Goal: Task Accomplishment & Management: Complete application form

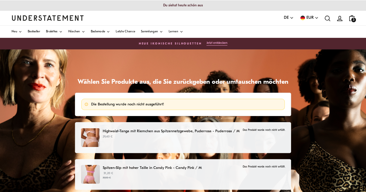
click at [90, 104] on div "Die Bestellung wurde noch nicht ausgeführt!" at bounding box center [182, 104] width 197 height 5
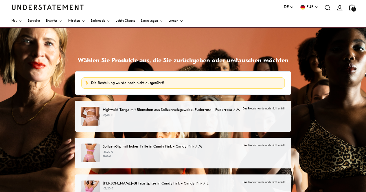
scroll to position [29, 0]
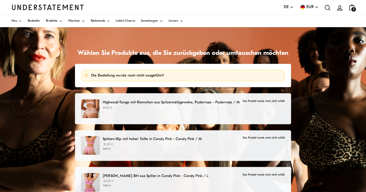
click at [128, 103] on font "Highwaist-Tanga mit Riemchen aus Spitzennetzgewebe, Puderrosa - Puderrosa / M" at bounding box center [171, 103] width 137 height 4
click at [126, 101] on font "Highwaist-Tanga mit Riemchen aus Spitzennetzgewebe, Puderrosa - Puderrosa / M" at bounding box center [171, 103] width 137 height 4
click at [269, 100] on font "Das Produkt wurde noch nicht erfüllt." at bounding box center [263, 101] width 42 height 3
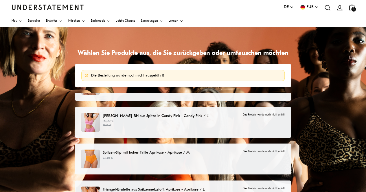
scroll to position [87, 0]
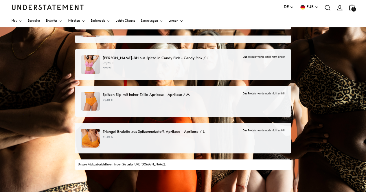
click at [165, 164] on font "[URL][DOMAIN_NAME]" at bounding box center [149, 164] width 32 height 3
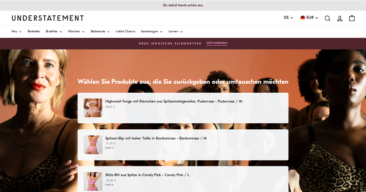
click at [148, 101] on font "Highwaist-Tanga mit Riemchen aus Spitzennetzgewebe, Puderrosa - Puderrosa / M" at bounding box center [173, 102] width 137 height 4
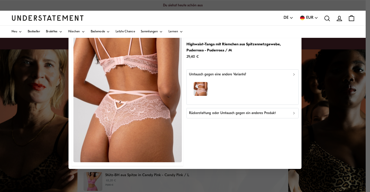
click at [293, 114] on icon "button" at bounding box center [294, 113] width 4 height 4
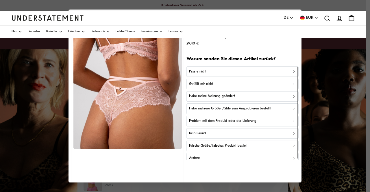
click at [193, 71] on font "Passte nicht" at bounding box center [197, 71] width 17 height 3
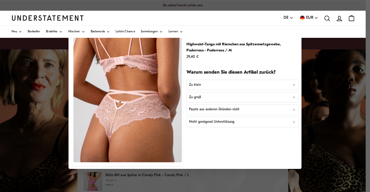
click at [193, 99] on font "Zu groß" at bounding box center [195, 97] width 12 height 3
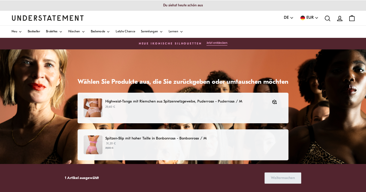
click at [165, 138] on font "Spitzen-Slip mit hoher Taille in Bonbonrosa - Bonbonrosa / M" at bounding box center [155, 139] width 101 height 4
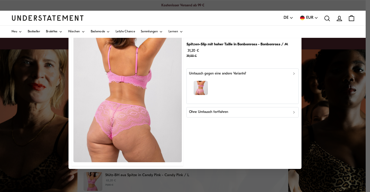
click at [293, 112] on icon "button" at bounding box center [294, 112] width 4 height 4
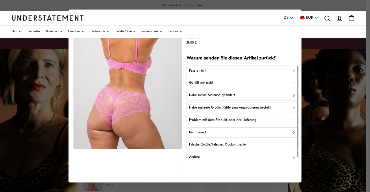
click at [207, 70] on div "Passte nicht" at bounding box center [242, 70] width 107 height 5
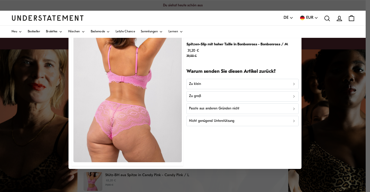
click at [206, 85] on div "Zu klein" at bounding box center [242, 83] width 107 height 5
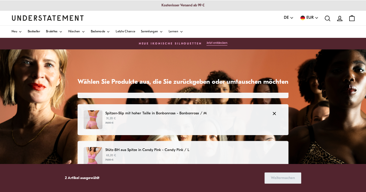
scroll to position [29, 0]
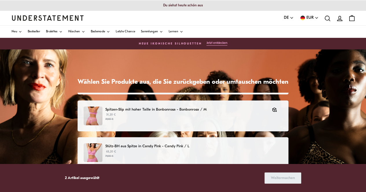
click at [120, 144] on p "Stütz-BH aus Spitze in Candy Pink - Candy Pink / L" at bounding box center [193, 146] width 177 height 6
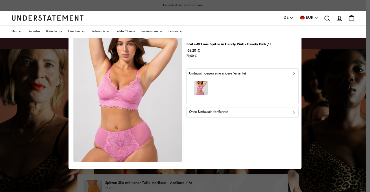
click at [293, 113] on icon "button" at bounding box center [293, 113] width 1 height 2
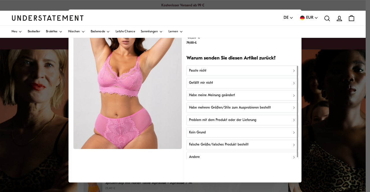
click at [292, 71] on icon "button" at bounding box center [294, 71] width 4 height 4
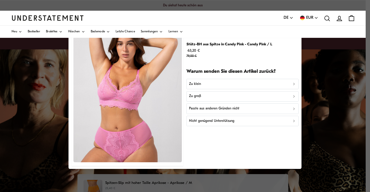
click at [195, 86] on p "Zu klein" at bounding box center [195, 83] width 12 height 5
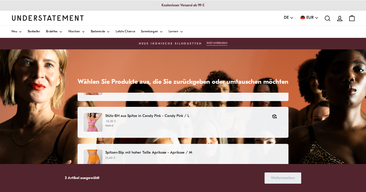
scroll to position [87, 0]
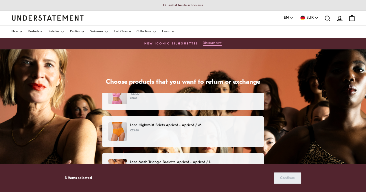
click at [184, 124] on p "Lace Highwaist Briefs Apricot - Apricot / M" at bounding box center [194, 125] width 128 height 6
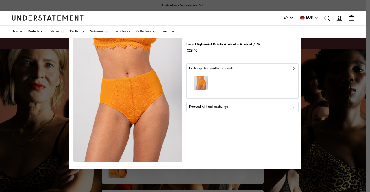
click at [293, 107] on icon "button" at bounding box center [294, 107] width 4 height 4
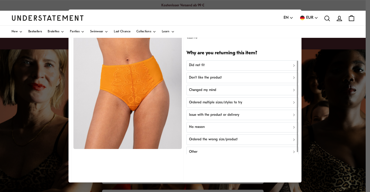
click at [192, 65] on p "Did not fit" at bounding box center [197, 65] width 16 height 5
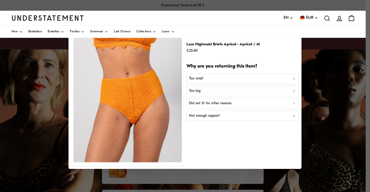
click at [196, 90] on p "Too big" at bounding box center [195, 90] width 12 height 5
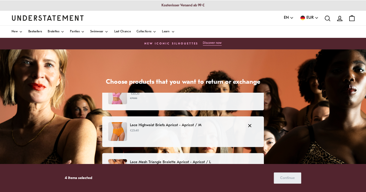
scroll to position [116, 0]
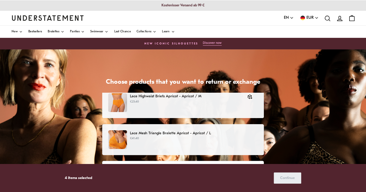
click at [161, 132] on p "Lace Mesh Triangle Bralette Apricot - Apricot / L" at bounding box center [194, 133] width 128 height 6
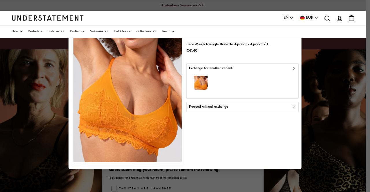
click at [294, 105] on icon "button" at bounding box center [294, 107] width 4 height 4
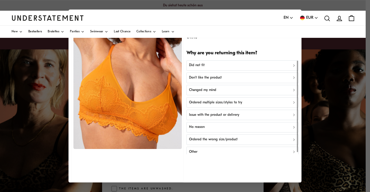
click at [199, 66] on p "Did not fit" at bounding box center [197, 65] width 16 height 5
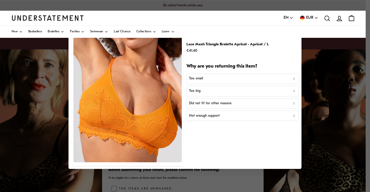
click at [201, 79] on p "Too small" at bounding box center [196, 78] width 14 height 5
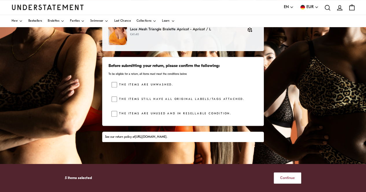
scroll to position [87, 0]
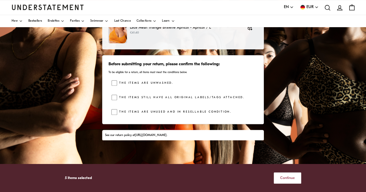
click at [166, 136] on link "[URL][DOMAIN_NAME]" at bounding box center [151, 135] width 32 height 3
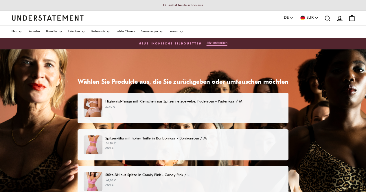
click at [168, 100] on font "Highwaist-Tanga mit Riemchen aus Spitzennetzgewebe, Puderrosa - Puderrosa / M" at bounding box center [173, 102] width 137 height 4
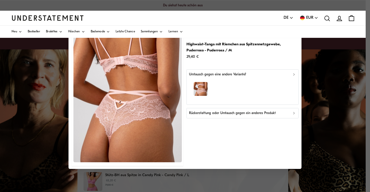
click at [294, 114] on icon "button" at bounding box center [294, 113] width 4 height 4
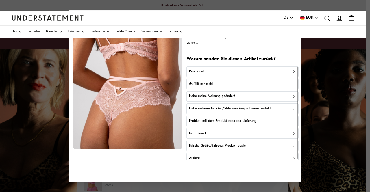
click at [205, 71] on div "Passte nicht" at bounding box center [242, 71] width 107 height 5
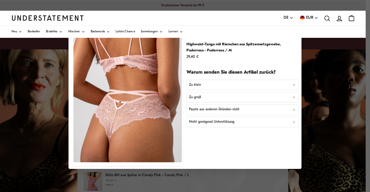
click at [203, 97] on div "Zu groß" at bounding box center [242, 97] width 107 height 5
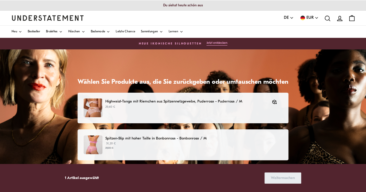
click at [188, 139] on font "Spitzen-Slip mit hoher Taille in Bonbonrosa - Bonbonrosa / M" at bounding box center [155, 139] width 101 height 4
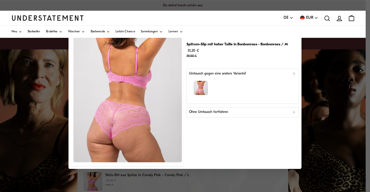
click at [295, 114] on icon "button" at bounding box center [294, 112] width 4 height 4
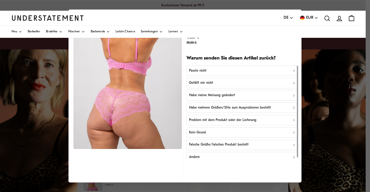
click at [205, 69] on div "Passte nicht" at bounding box center [242, 70] width 107 height 5
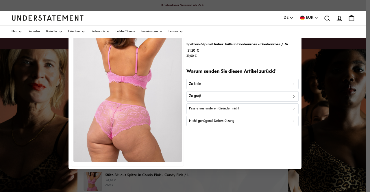
click at [197, 84] on font "Zu klein" at bounding box center [195, 83] width 12 height 3
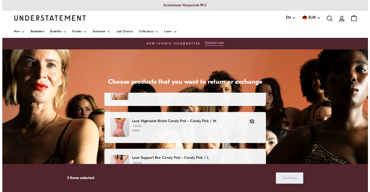
scroll to position [29, 0]
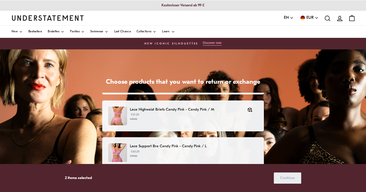
click at [156, 146] on p "Lace Support Bra Candy Pink - Candy Pink / L" at bounding box center [194, 146] width 128 height 6
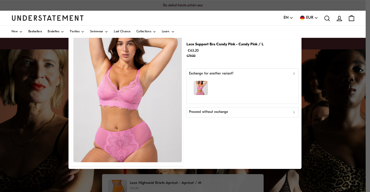
click at [302, 19] on span "button" at bounding box center [302, 18] width 5 height 5
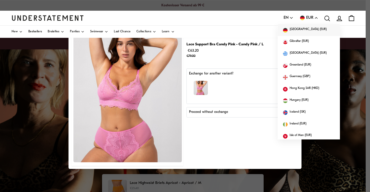
click at [295, 29] on span "Germany (EUR)" at bounding box center [307, 30] width 37 height 6
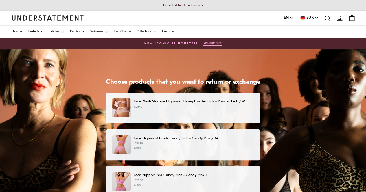
click at [236, 102] on p "Lace Mesh Strappy Highwaist Thong Powder Pink - Powder Pink / M" at bounding box center [194, 102] width 120 height 6
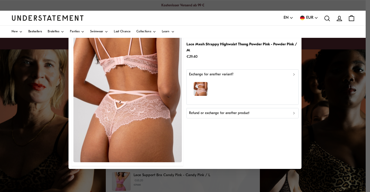
click at [288, 18] on span "EN" at bounding box center [286, 18] width 5 height 6
click at [288, 40] on span "Deutsch" at bounding box center [289, 40] width 10 height 5
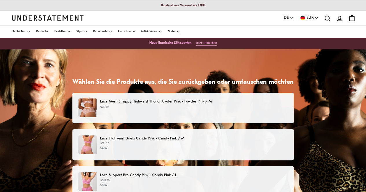
click at [199, 102] on p "Lace Mesh Strappy Highwaist Thong Powder Pink - Powder Pink / M" at bounding box center [193, 102] width 187 height 6
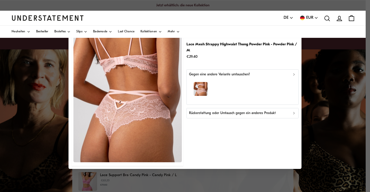
click at [292, 114] on icon "button" at bounding box center [294, 113] width 4 height 4
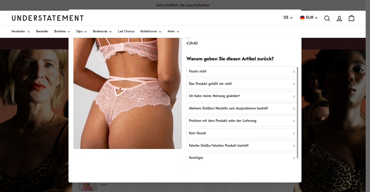
click at [201, 68] on button "Passte nicht" at bounding box center [242, 71] width 112 height 10
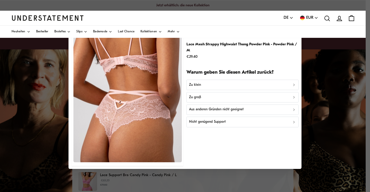
click at [199, 96] on p "Zu groß" at bounding box center [195, 97] width 12 height 5
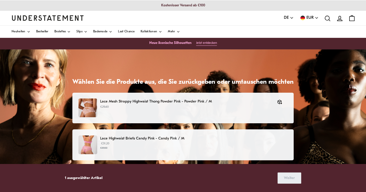
click at [161, 138] on p "Lace Highwaist Briefs Candy Pink - Candy Pink / M" at bounding box center [193, 139] width 187 height 6
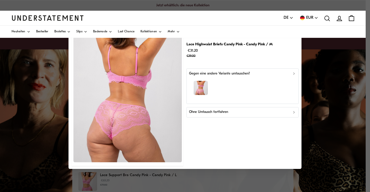
click at [292, 112] on icon "button" at bounding box center [294, 112] width 4 height 4
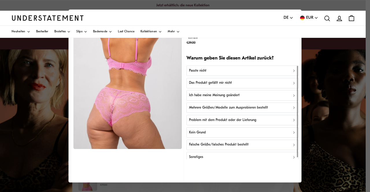
click at [203, 69] on p "Passte nicht" at bounding box center [197, 70] width 17 height 5
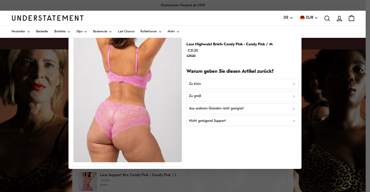
click at [195, 83] on p "Zu klein" at bounding box center [195, 83] width 12 height 5
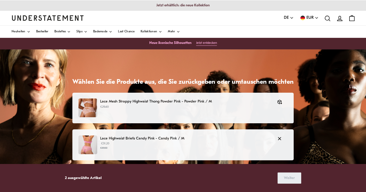
scroll to position [29, 0]
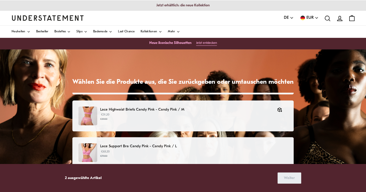
click at [162, 145] on p "Lace Support Bra Candy Pink - Candy Pink / L" at bounding box center [193, 146] width 187 height 6
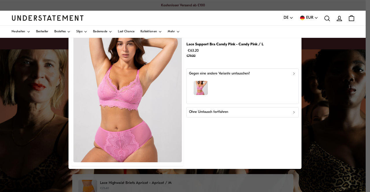
click at [293, 111] on icon "button" at bounding box center [294, 112] width 4 height 4
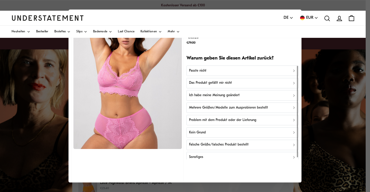
click at [188, 68] on button "Passte nicht" at bounding box center [242, 71] width 112 height 10
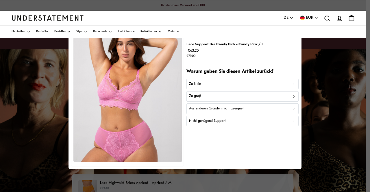
click at [198, 85] on p "Zu klein" at bounding box center [195, 83] width 12 height 5
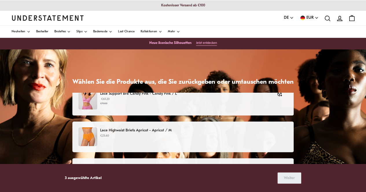
scroll to position [87, 0]
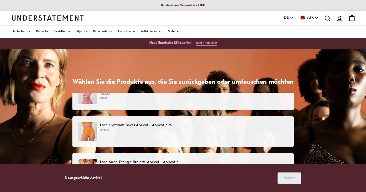
click at [155, 125] on p "Lace Highwaist Briefs Apricot - Apricot / M" at bounding box center [193, 125] width 187 height 6
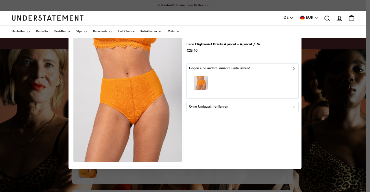
click at [294, 108] on icon "button" at bounding box center [294, 107] width 4 height 4
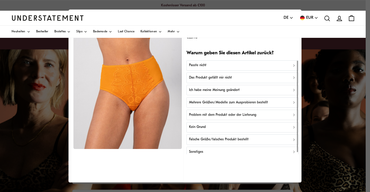
click at [292, 78] on icon "button" at bounding box center [294, 78] width 4 height 4
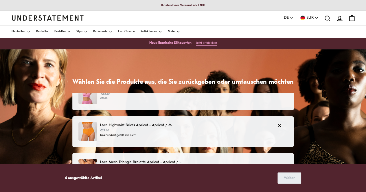
scroll to position [116, 0]
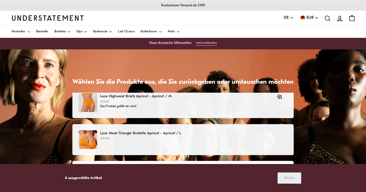
click at [165, 134] on p "Lace Mesh Triangle Bralette Apricot - Apricot / L" at bounding box center [193, 133] width 187 height 6
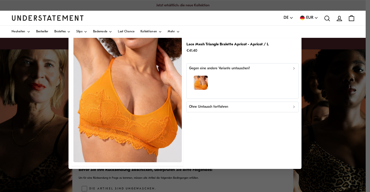
click at [293, 107] on icon "button" at bounding box center [294, 107] width 4 height 4
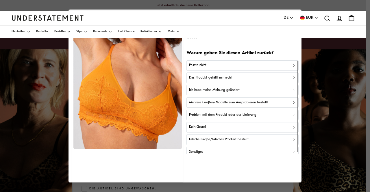
click at [208, 66] on div "Passte nicht" at bounding box center [242, 65] width 107 height 5
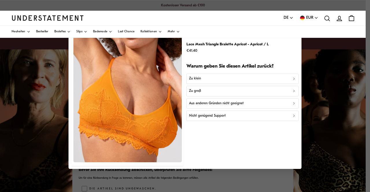
click at [197, 80] on p "Zu klein" at bounding box center [195, 78] width 12 height 5
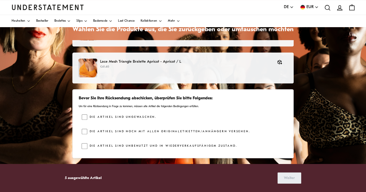
scroll to position [58, 0]
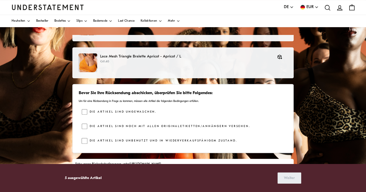
click at [81, 141] on div "Bevor Sie Ihre Rücksendung abschicken, überprüfen Sie bitte Folgendes: Um für e…" at bounding box center [182, 118] width 221 height 69
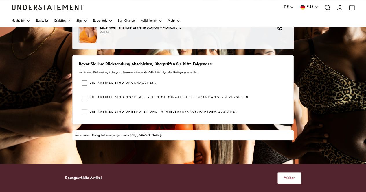
click at [292, 178] on span "Weiter" at bounding box center [289, 178] width 11 height 11
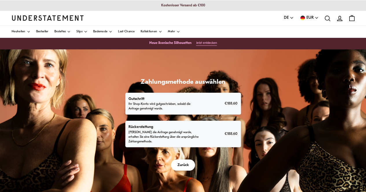
click at [147, 133] on p "[PERSON_NAME] die Anfrage genehmigt wurde, erhalten Sie eine Rückerstattung übe…" at bounding box center [164, 137] width 72 height 14
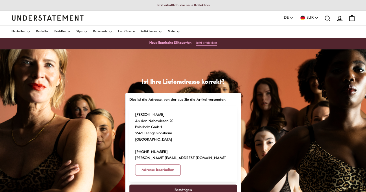
click at [180, 185] on span "Bestätigen" at bounding box center [182, 190] width 17 height 11
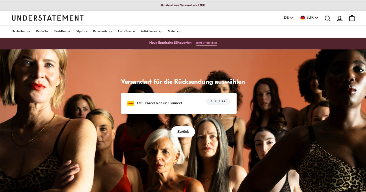
click at [155, 103] on p "DHL Parcel Return Connect" at bounding box center [159, 103] width 45 height 6
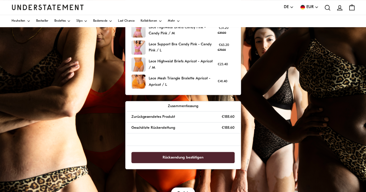
scroll to position [116, 0]
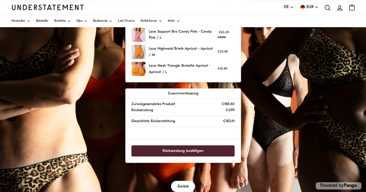
click at [169, 149] on span "Rücksendung bestätigen" at bounding box center [182, 151] width 41 height 11
click at [173, 149] on span "Rücksendung bestätigen" at bounding box center [182, 151] width 41 height 11
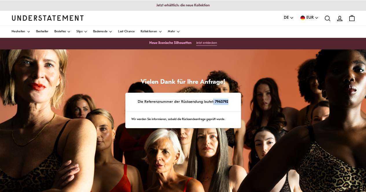
drag, startPoint x: 226, startPoint y: 101, endPoint x: 212, endPoint y: 102, distance: 14.5
click at [212, 102] on p "Die Referenznummer der Rücksendung lautet: 7963792" at bounding box center [182, 102] width 103 height 6
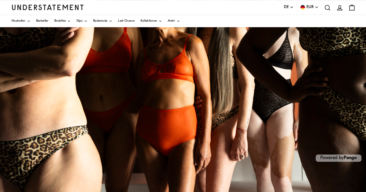
scroll to position [146, 0]
